Goal: Task Accomplishment & Management: Use online tool/utility

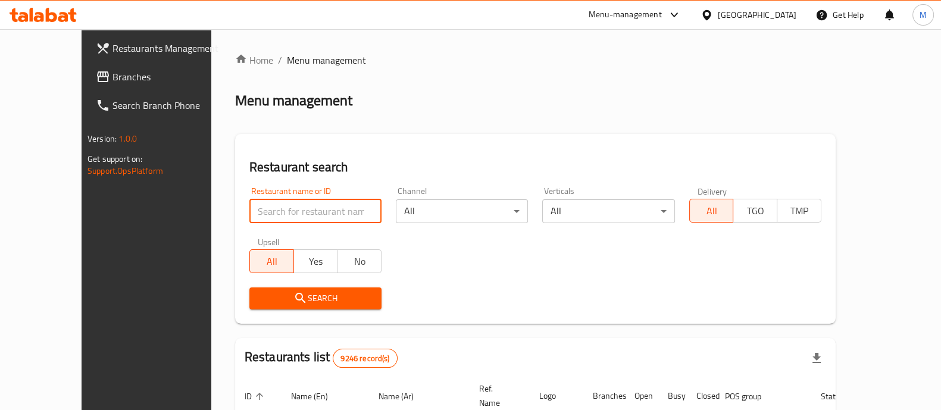
click at [317, 215] on input "search" at bounding box center [315, 211] width 132 height 24
paste input "Ten Percent Specialty Coffee"
click button "Search" at bounding box center [315, 299] width 132 height 22
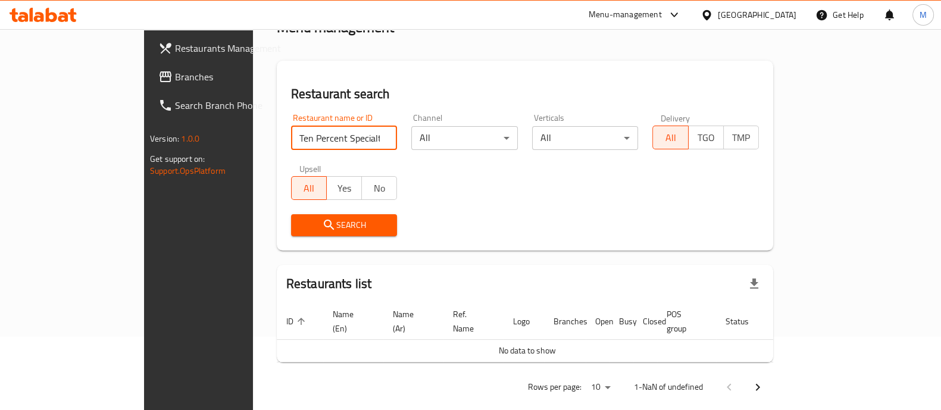
scroll to position [76, 0]
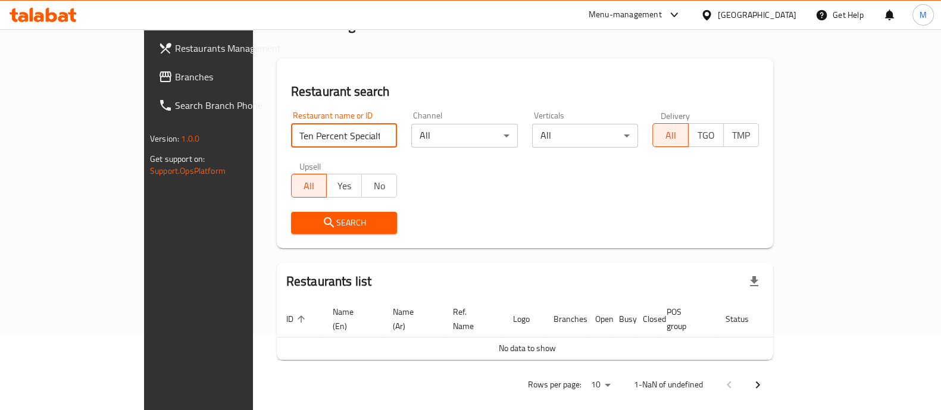
click at [291, 135] on input "Ten Percent Specialty Coffee" at bounding box center [344, 136] width 107 height 24
click button "Search" at bounding box center [344, 223] width 107 height 22
drag, startPoint x: 268, startPoint y: 135, endPoint x: 236, endPoint y: 133, distance: 31.6
click at [291, 133] on input "Ten Percent Coffee" at bounding box center [344, 136] width 107 height 24
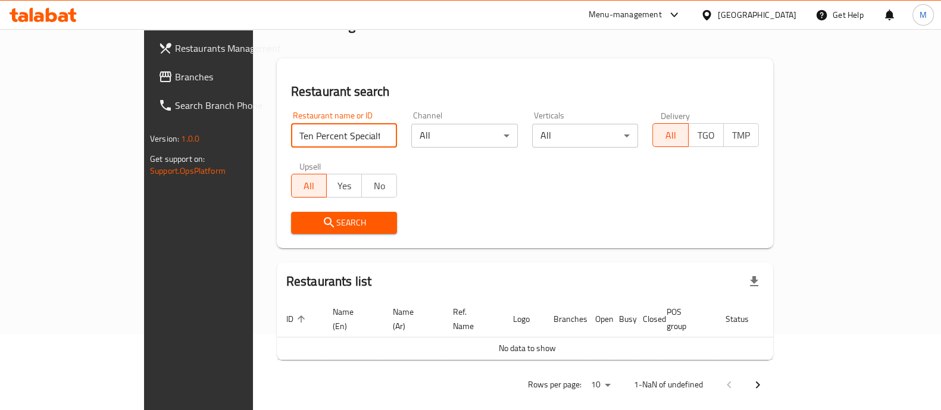
click button "Search" at bounding box center [344, 223] width 107 height 22
click at [456, 182] on div "Restaurant name or ID Ten Percen Restaurant name or ID Channel All ​ Verticals …" at bounding box center [525, 172] width 482 height 137
click at [291, 129] on input "Ten Percen" at bounding box center [344, 136] width 107 height 24
click button "Search" at bounding box center [344, 223] width 107 height 22
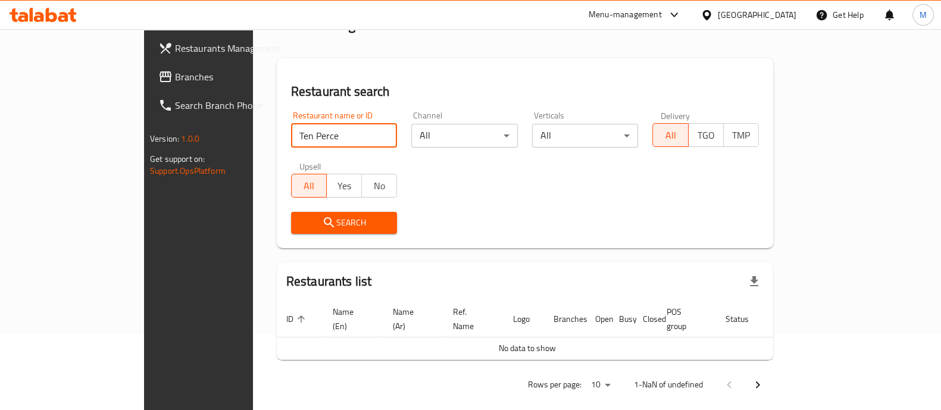
type input "Ten Perce"
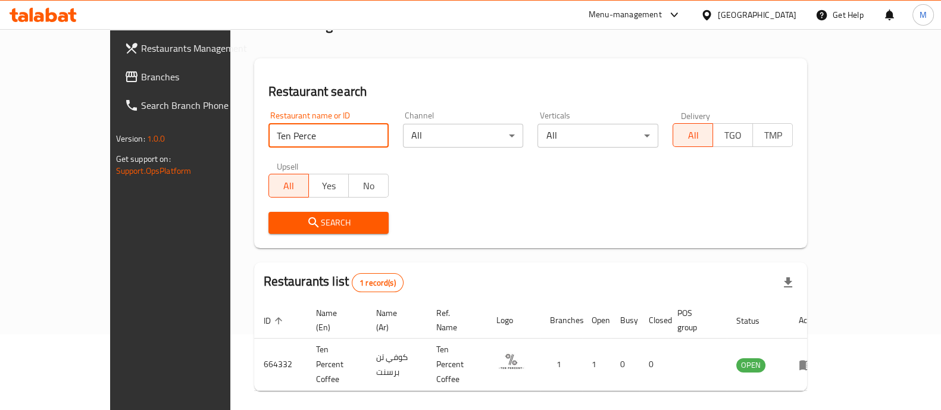
drag, startPoint x: 592, startPoint y: 208, endPoint x: 689, endPoint y: 239, distance: 102.4
click at [595, 207] on div "Search" at bounding box center [530, 223] width 539 height 36
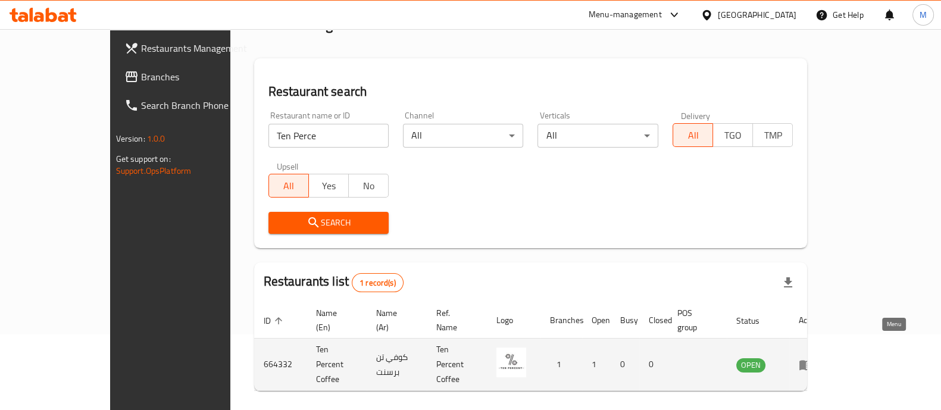
click at [821, 358] on link "enhanced table" at bounding box center [810, 365] width 22 height 14
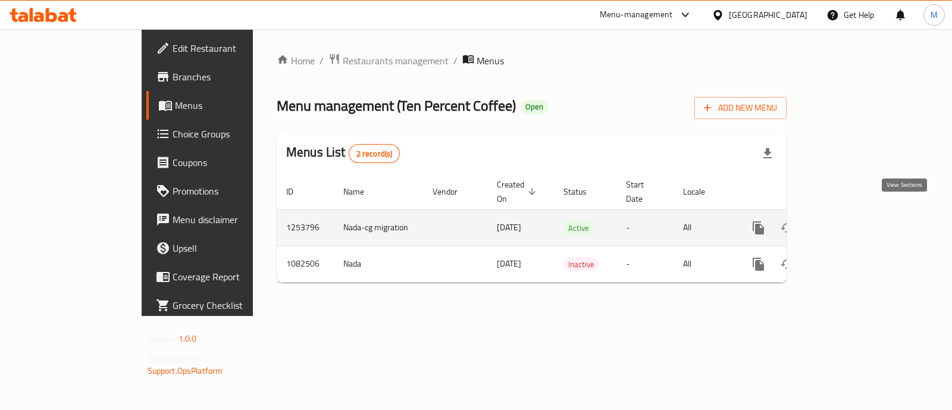
click at [852, 221] on icon "enhanced table" at bounding box center [845, 228] width 14 height 14
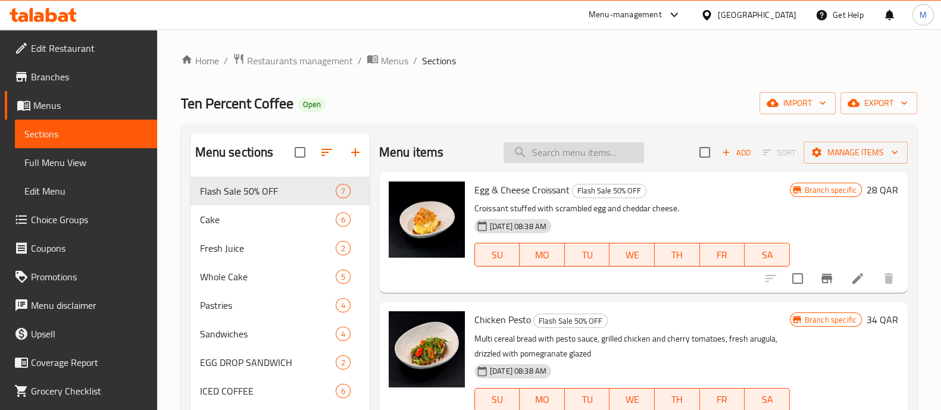
click at [536, 151] on input "search" at bounding box center [574, 152] width 140 height 21
paste input "Caranella Bites"
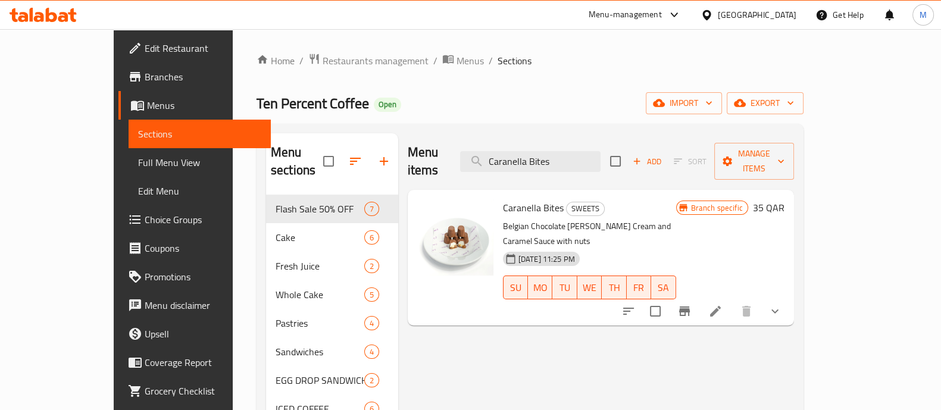
type input "Caranella Bites"
click at [789, 297] on button "show more" at bounding box center [775, 311] width 29 height 29
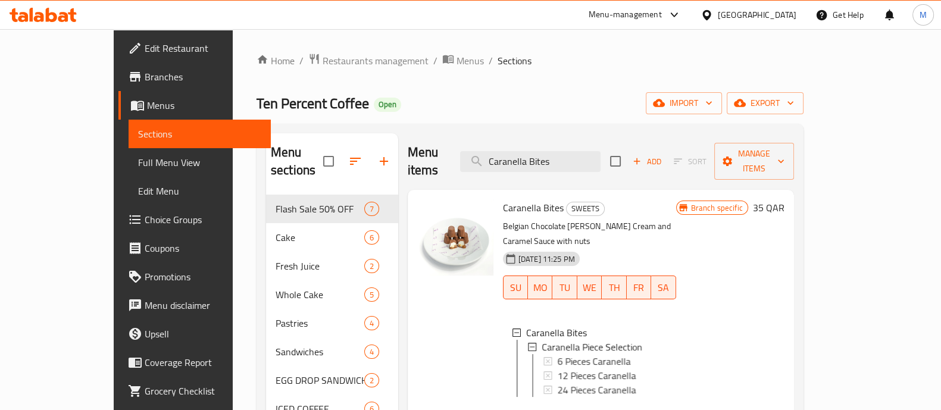
scroll to position [1, 0]
click at [557, 353] on span "6 Pieces Caranella" at bounding box center [593, 360] width 73 height 14
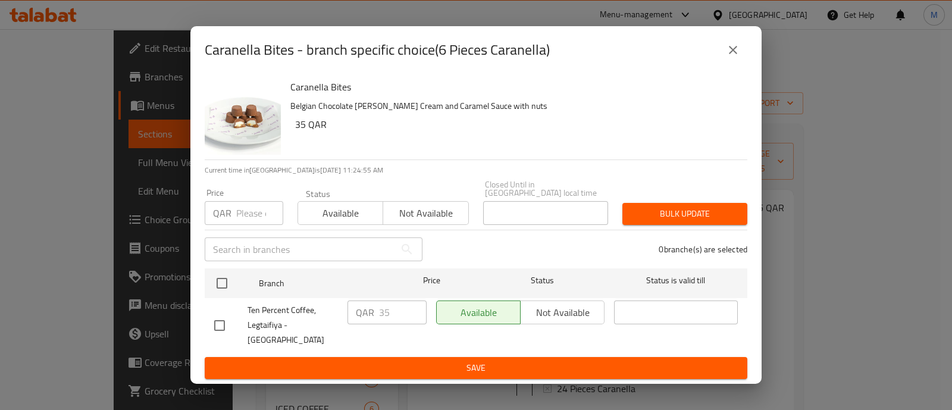
click at [739, 50] on icon "close" at bounding box center [733, 50] width 14 height 14
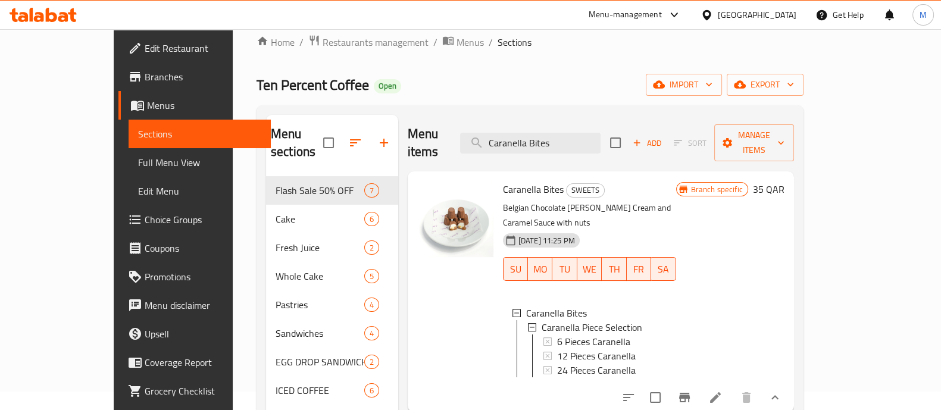
scroll to position [74, 0]
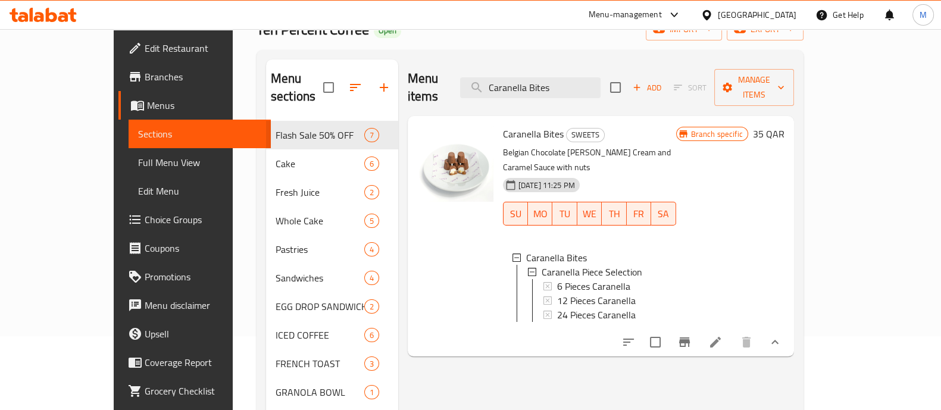
click at [732, 332] on li at bounding box center [715, 342] width 33 height 21
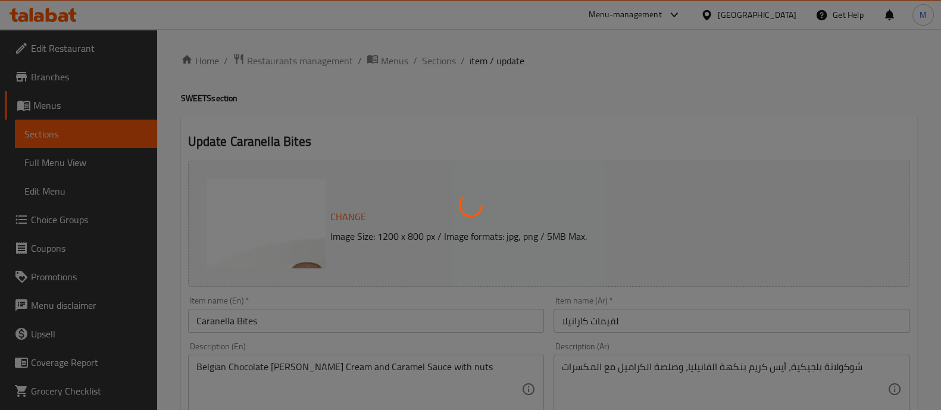
type input "اختيار قطعة كارانيلا"
type input "1"
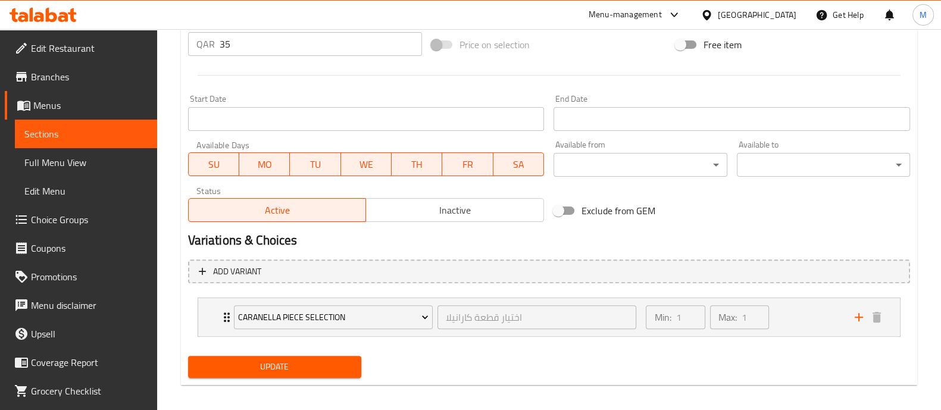
scroll to position [467, 0]
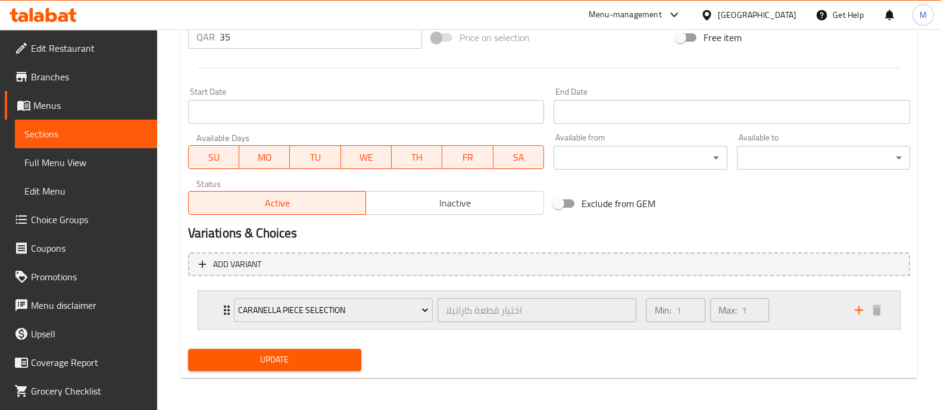
click at [789, 301] on div "Min: 1 ​ Max: 1 ​" at bounding box center [743, 310] width 208 height 38
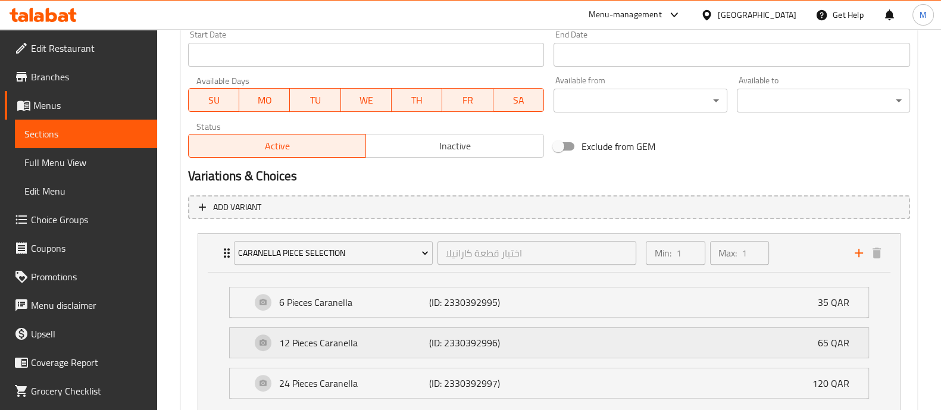
scroll to position [613, 0]
